Goal: Find specific page/section: Locate item on page

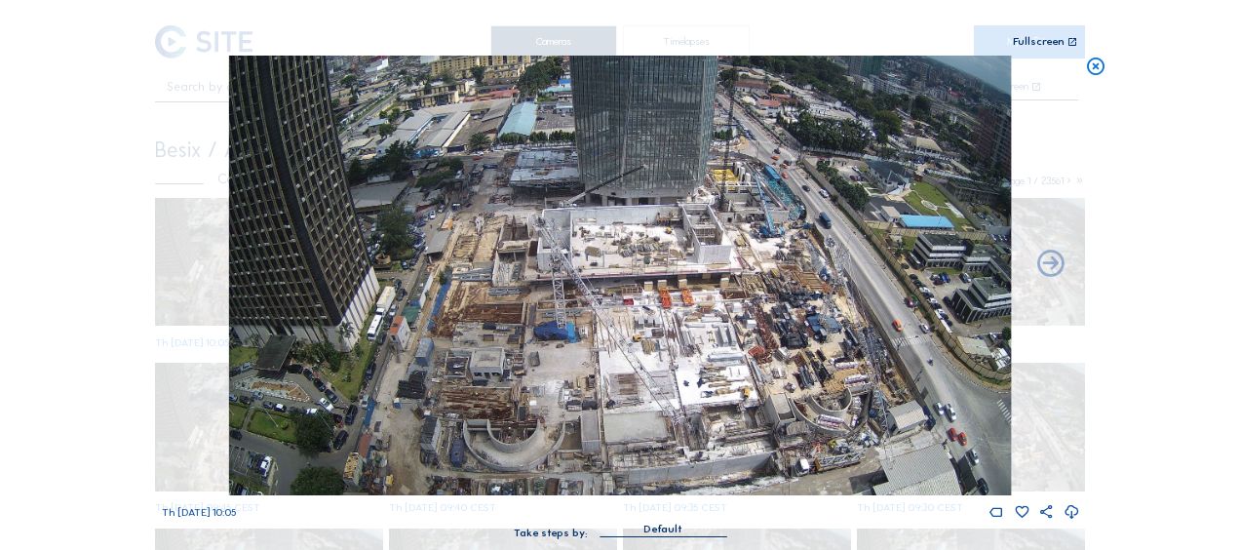
click at [1091, 69] on icon at bounding box center [1095, 67] width 21 height 22
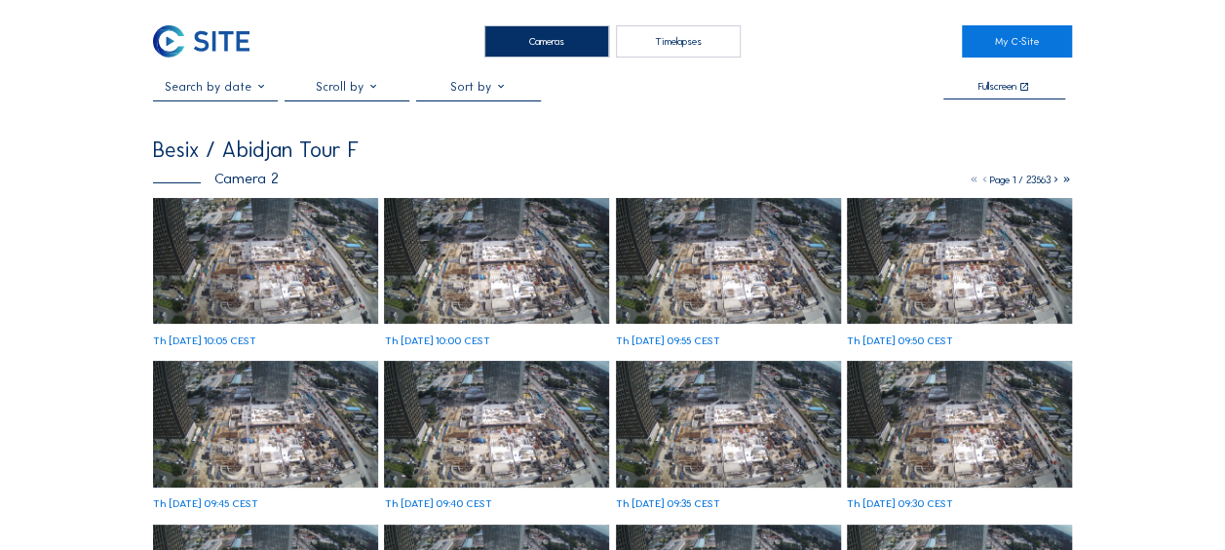
click at [236, 240] on img at bounding box center [265, 261] width 225 height 127
